Goal: Navigation & Orientation: Find specific page/section

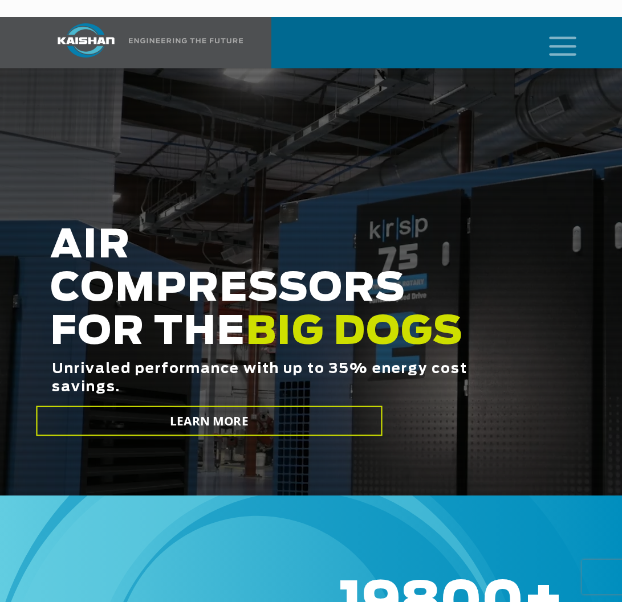
click at [555, 27] on icon "mobile menu" at bounding box center [562, 44] width 36 height 35
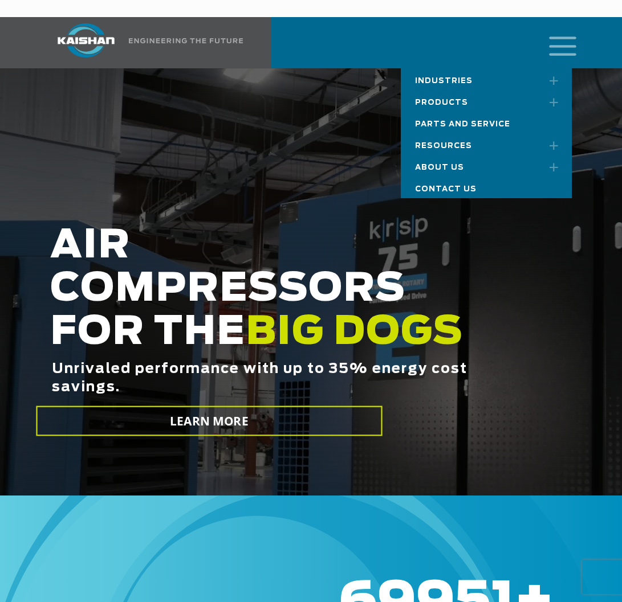
click at [445, 99] on span "Products" at bounding box center [441, 102] width 53 height 7
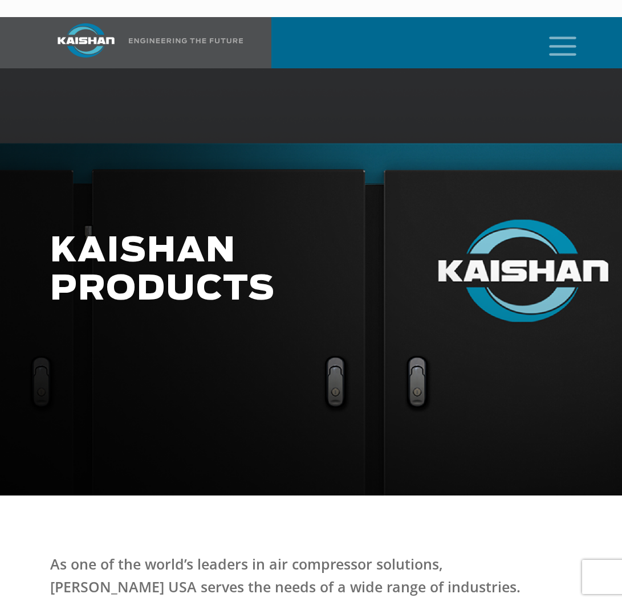
click at [556, 27] on icon "mobile menu" at bounding box center [562, 44] width 36 height 35
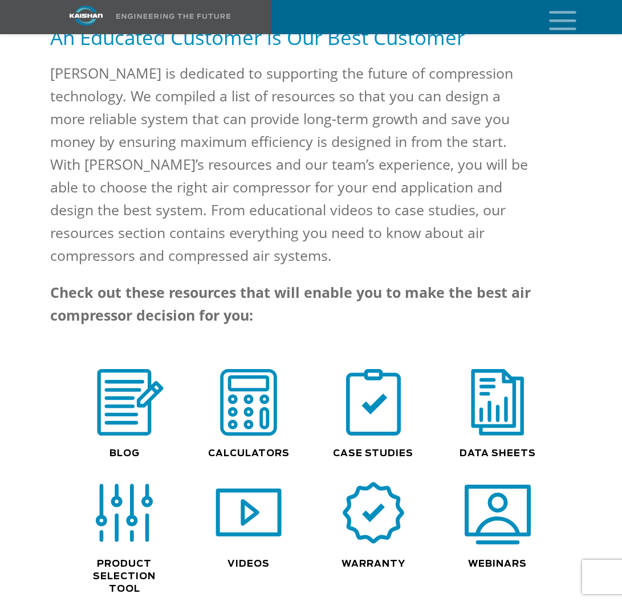
scroll to position [754, 0]
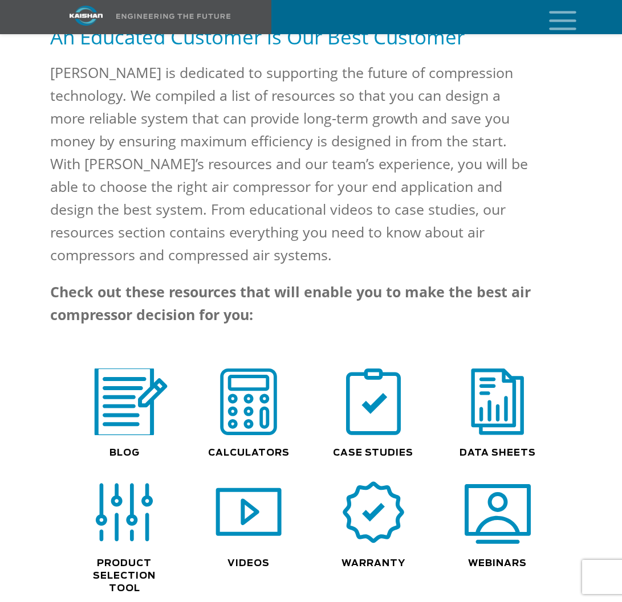
click at [125, 377] on img at bounding box center [124, 402] width 87 height 74
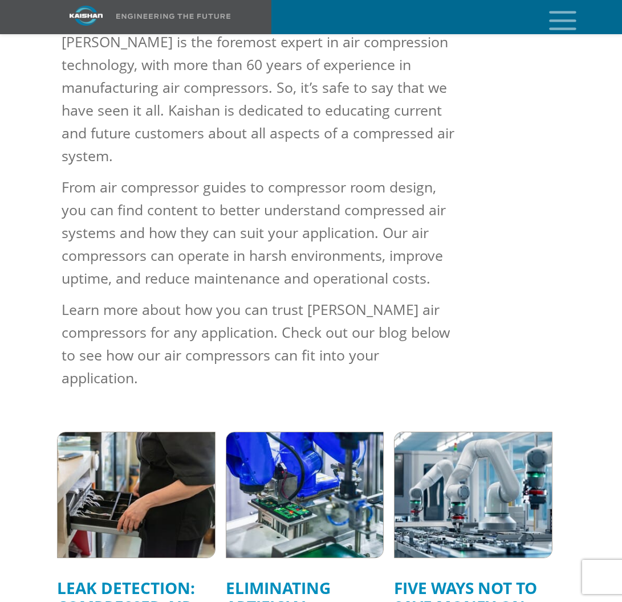
scroll to position [182, 0]
